Goal: Task Accomplishment & Management: Manage account settings

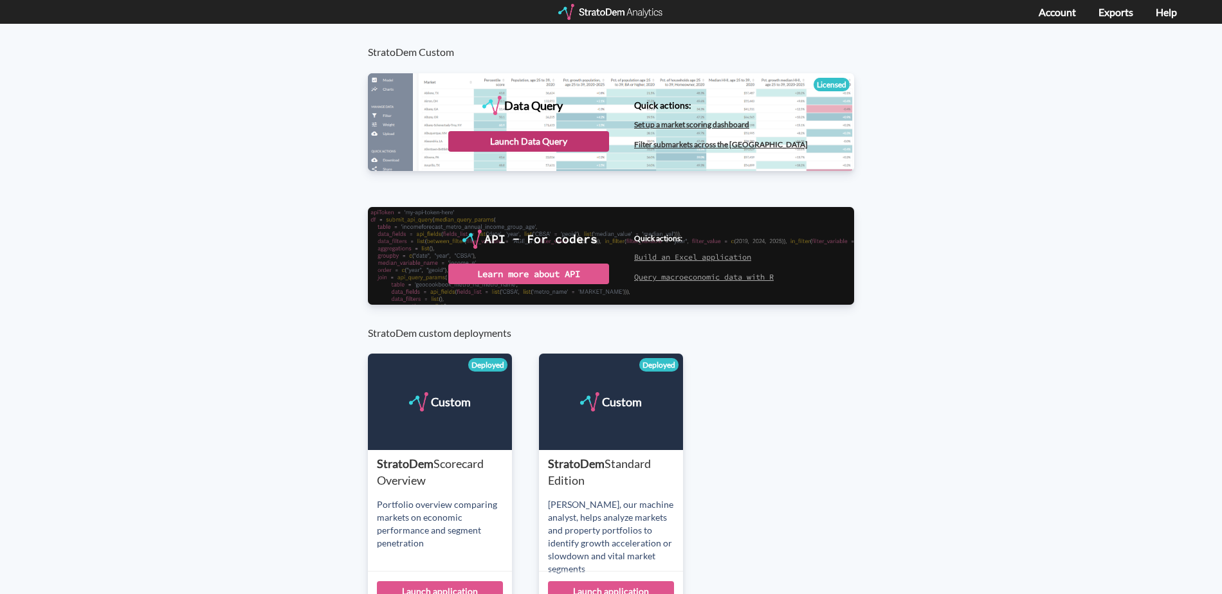
click at [535, 138] on div "Launch Data Query" at bounding box center [528, 141] width 161 height 21
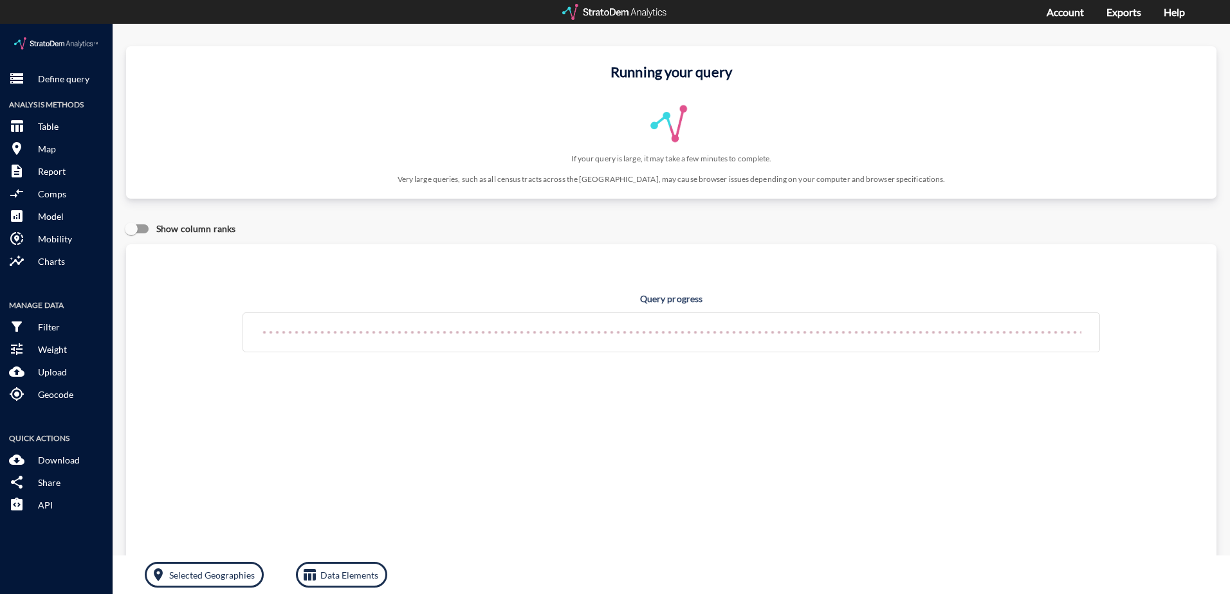
click div "Running your query If your query is large, it may take a few minutes to complet…"
click at [1067, 16] on link "Account" at bounding box center [1065, 12] width 37 height 12
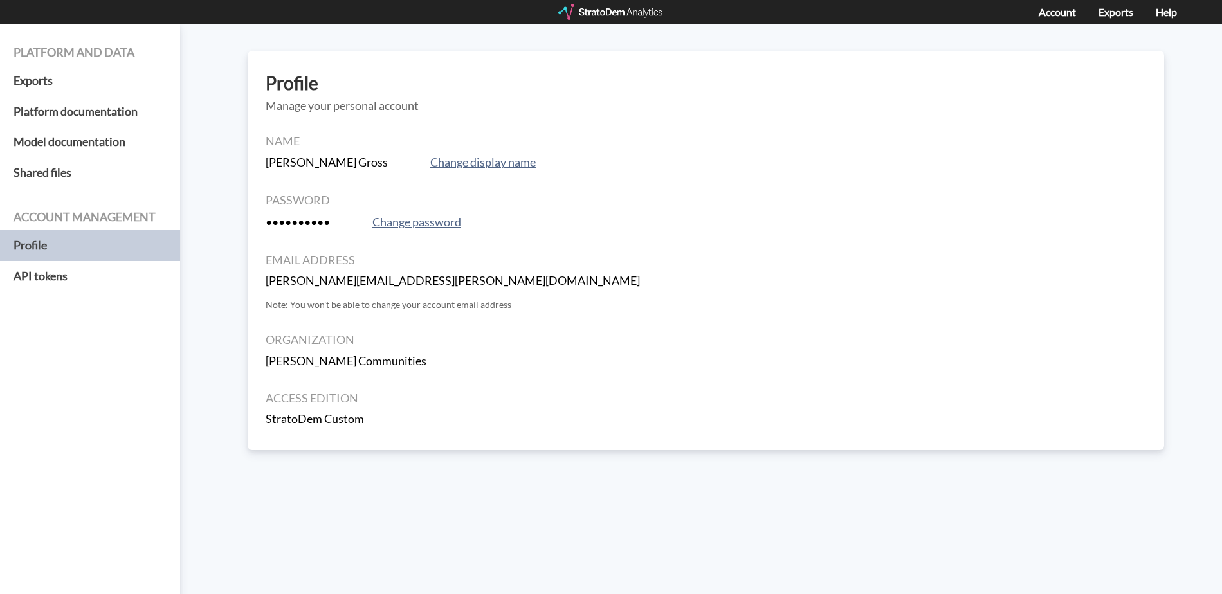
click at [618, 11] on div at bounding box center [611, 12] width 106 height 16
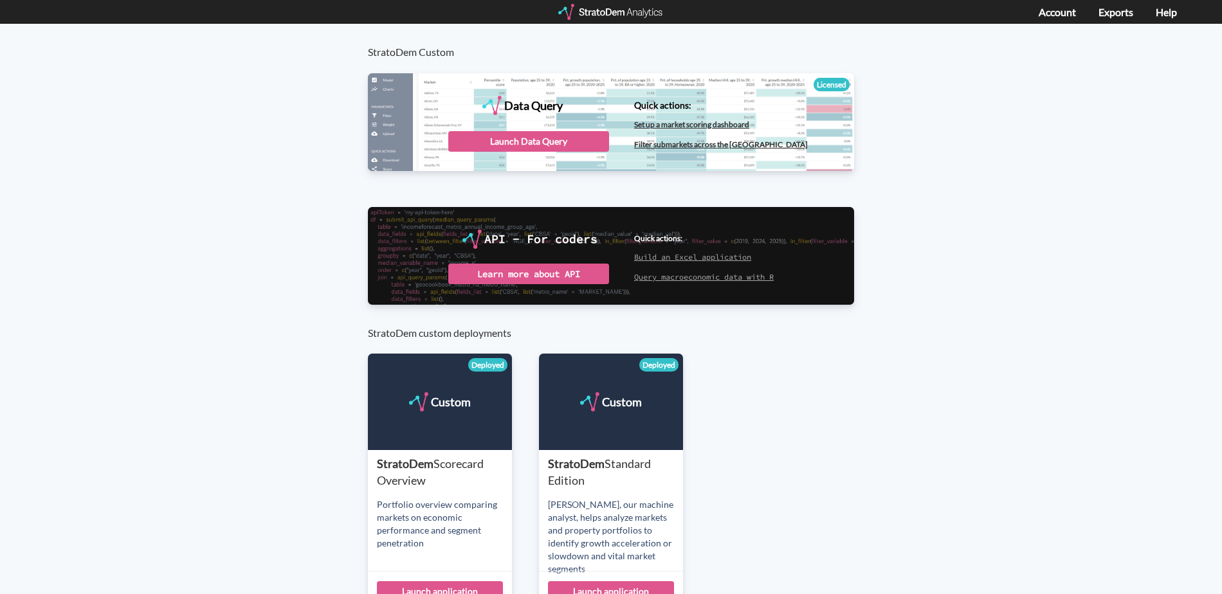
click at [625, 9] on div at bounding box center [611, 12] width 106 height 16
click at [1070, 14] on link "Account" at bounding box center [1057, 12] width 37 height 12
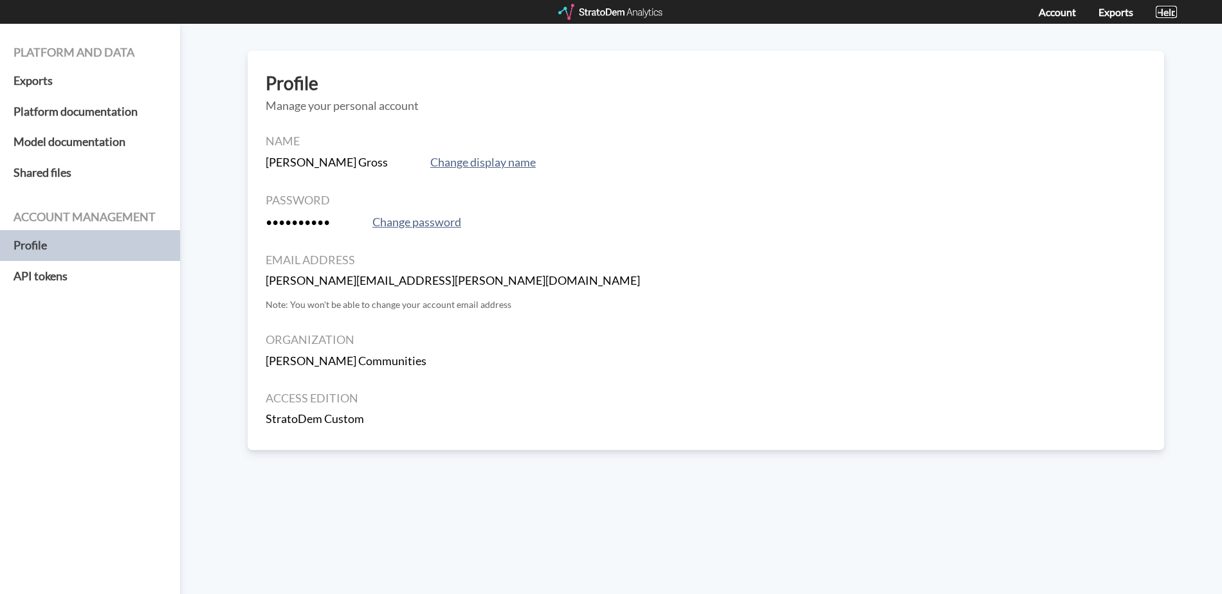
click at [1159, 12] on link "Help" at bounding box center [1166, 12] width 21 height 12
